Goal: Find specific page/section

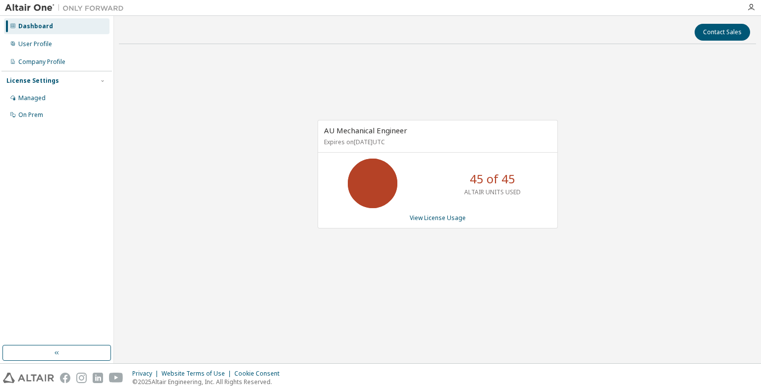
click at [583, 267] on div "AU Mechanical Engineer Expires on [DATE] UTC 45 of 45 ALTAIR UNITS USED View Li…" at bounding box center [438, 179] width 638 height 255
